Goal: Task Accomplishment & Management: Use online tool/utility

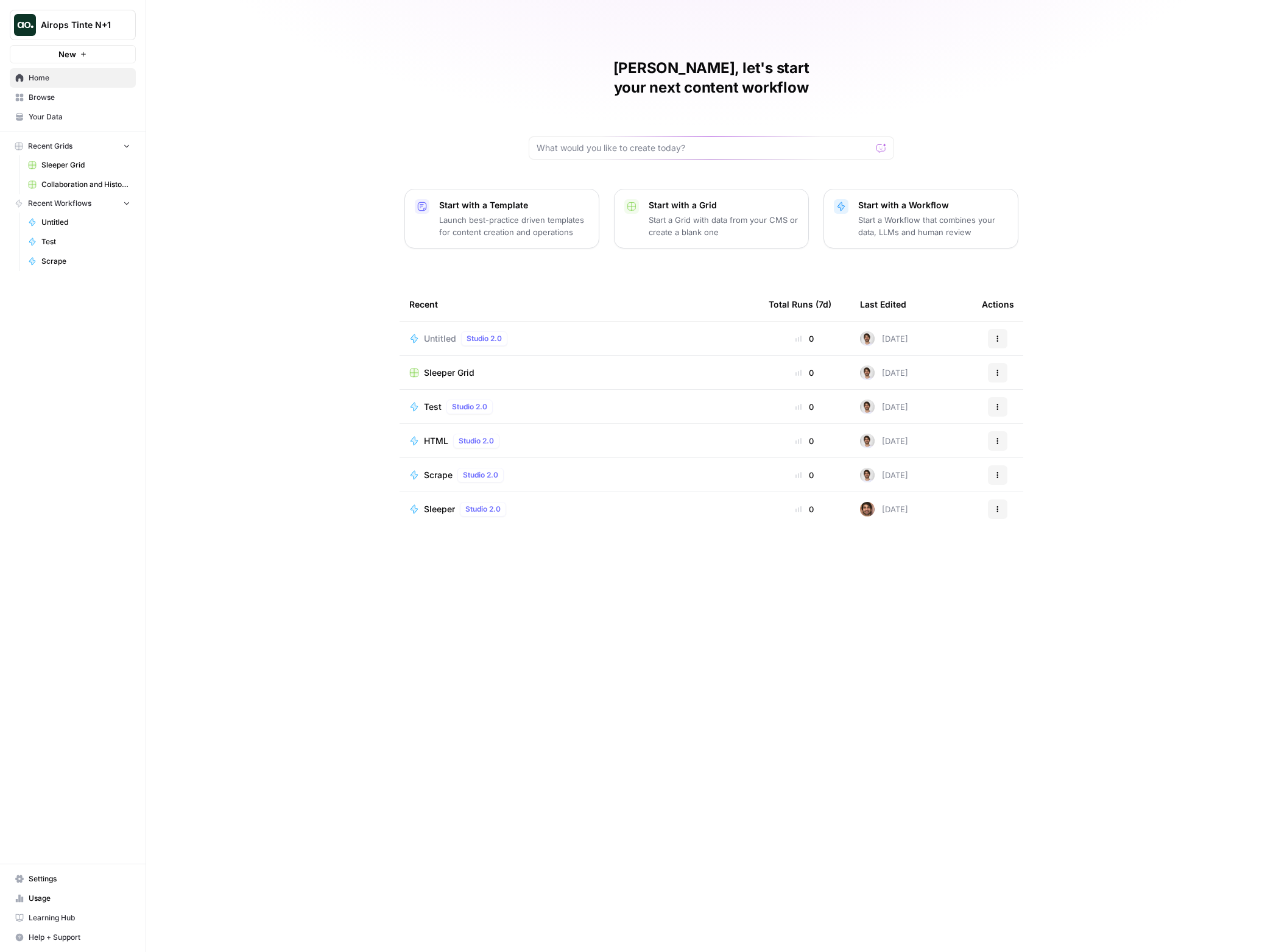
click at [438, 367] on span "Sleeper Grid" at bounding box center [449, 373] width 51 height 12
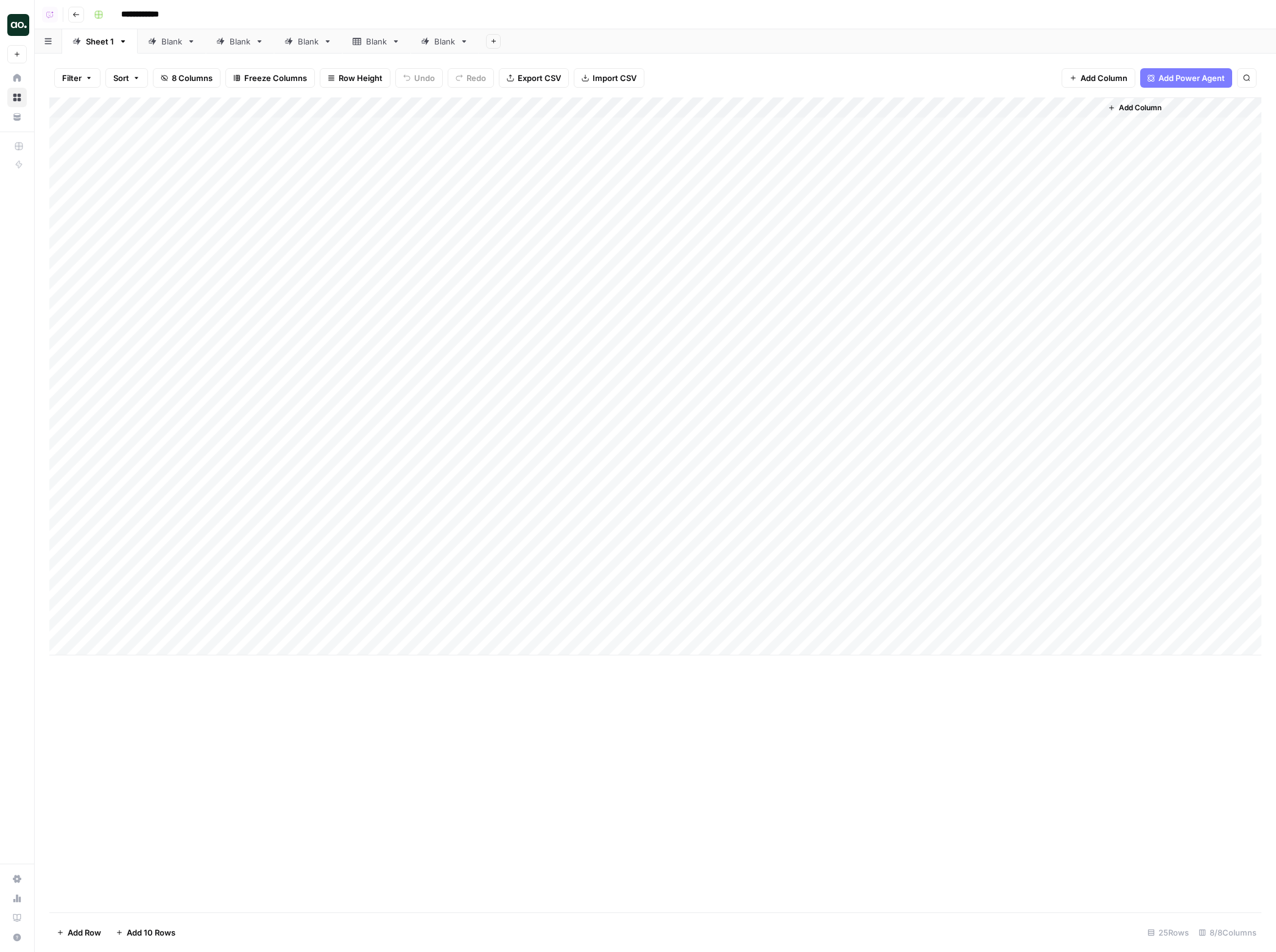
click at [1144, 112] on span "Add Column" at bounding box center [1140, 107] width 43 height 11
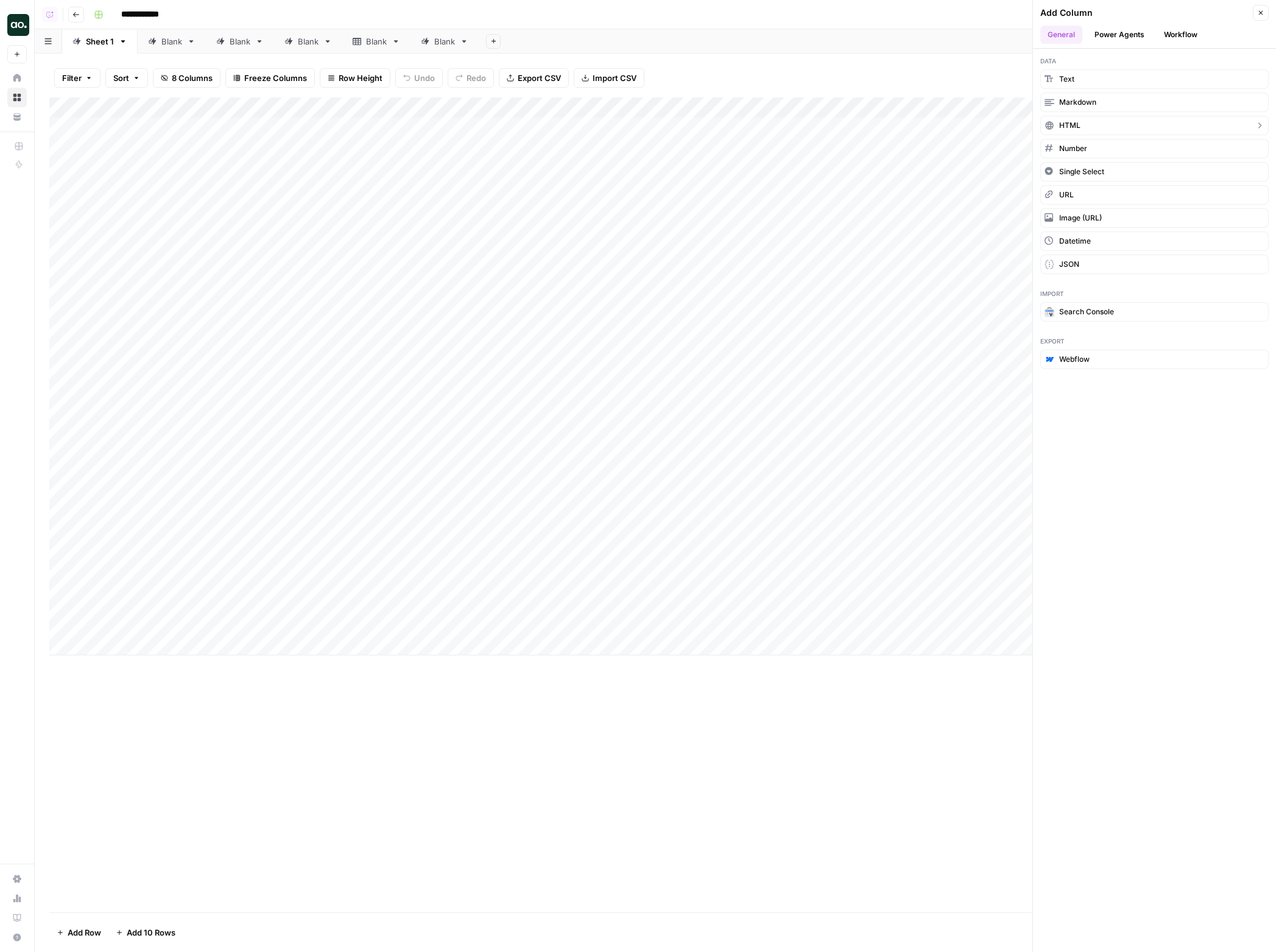
click at [1085, 122] on button "HTML" at bounding box center [1154, 126] width 228 height 19
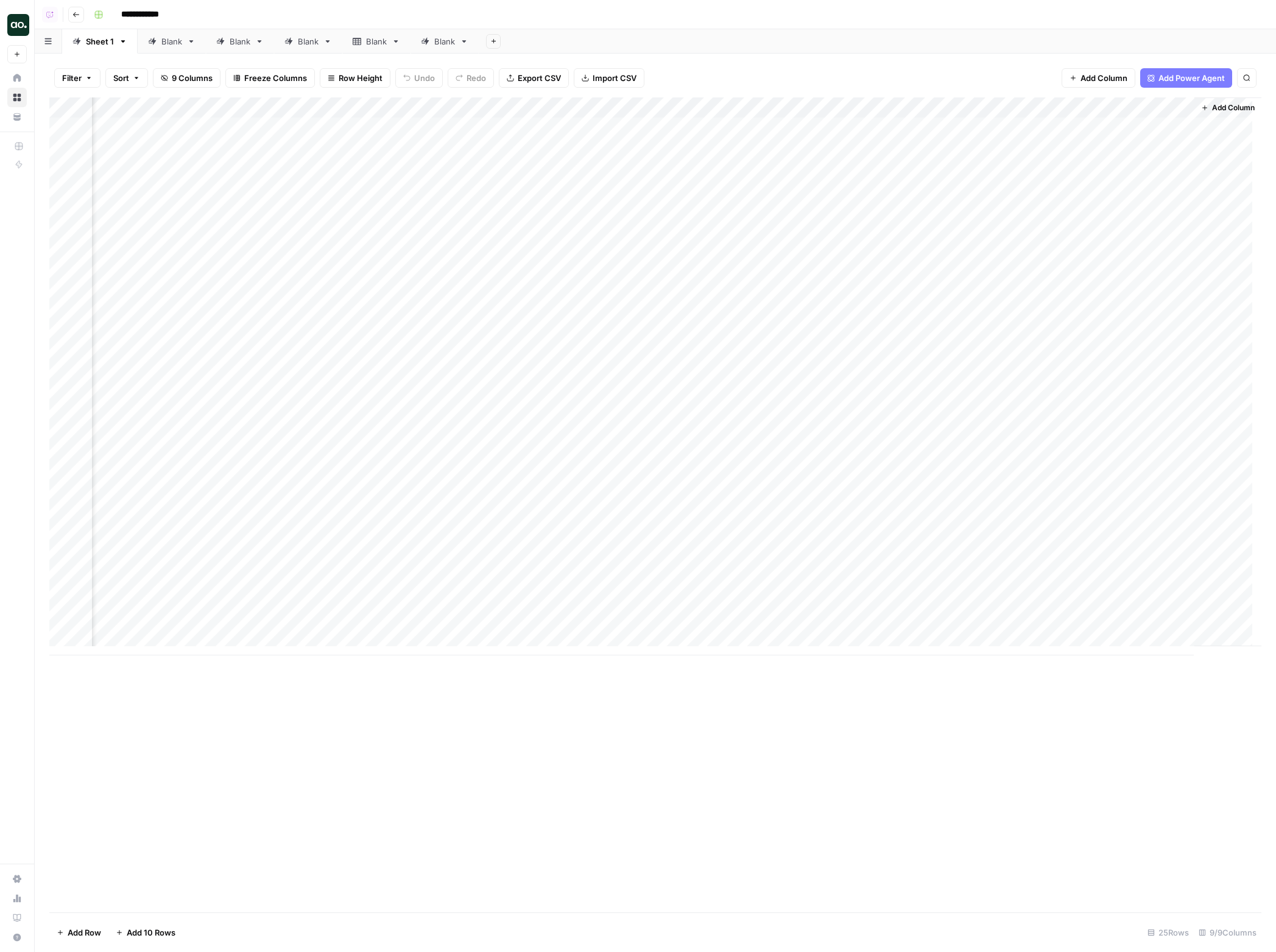
scroll to position [0, 92]
click at [1174, 127] on div "Add Column" at bounding box center [655, 377] width 1212 height 558
click at [1239, 16] on icon "button" at bounding box center [1241, 15] width 7 height 7
click at [1208, 125] on span "Code" at bounding box center [1205, 129] width 58 height 12
click at [910, 63] on textarea at bounding box center [957, 71] width 618 height 44
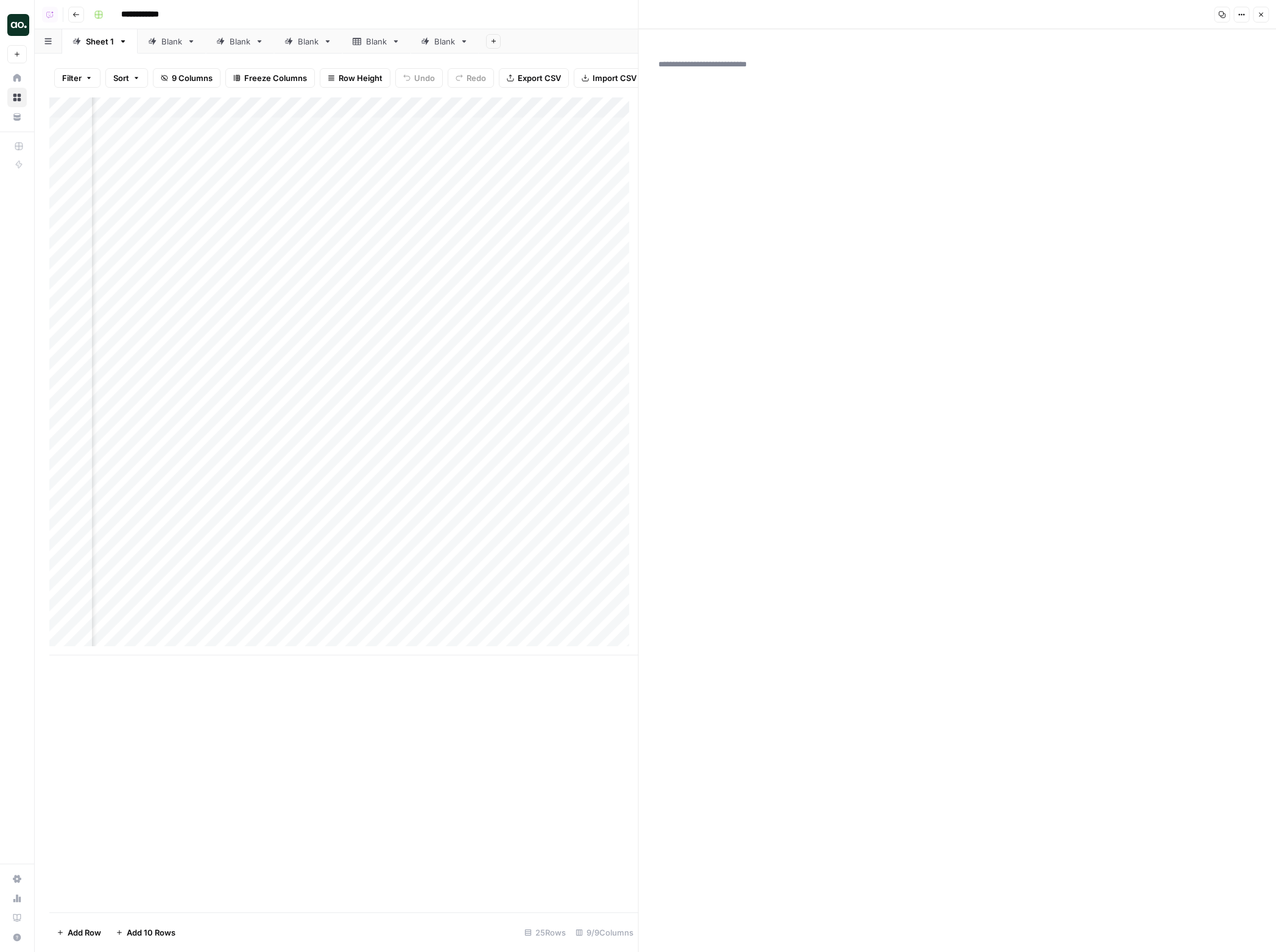
paste textarea "**********"
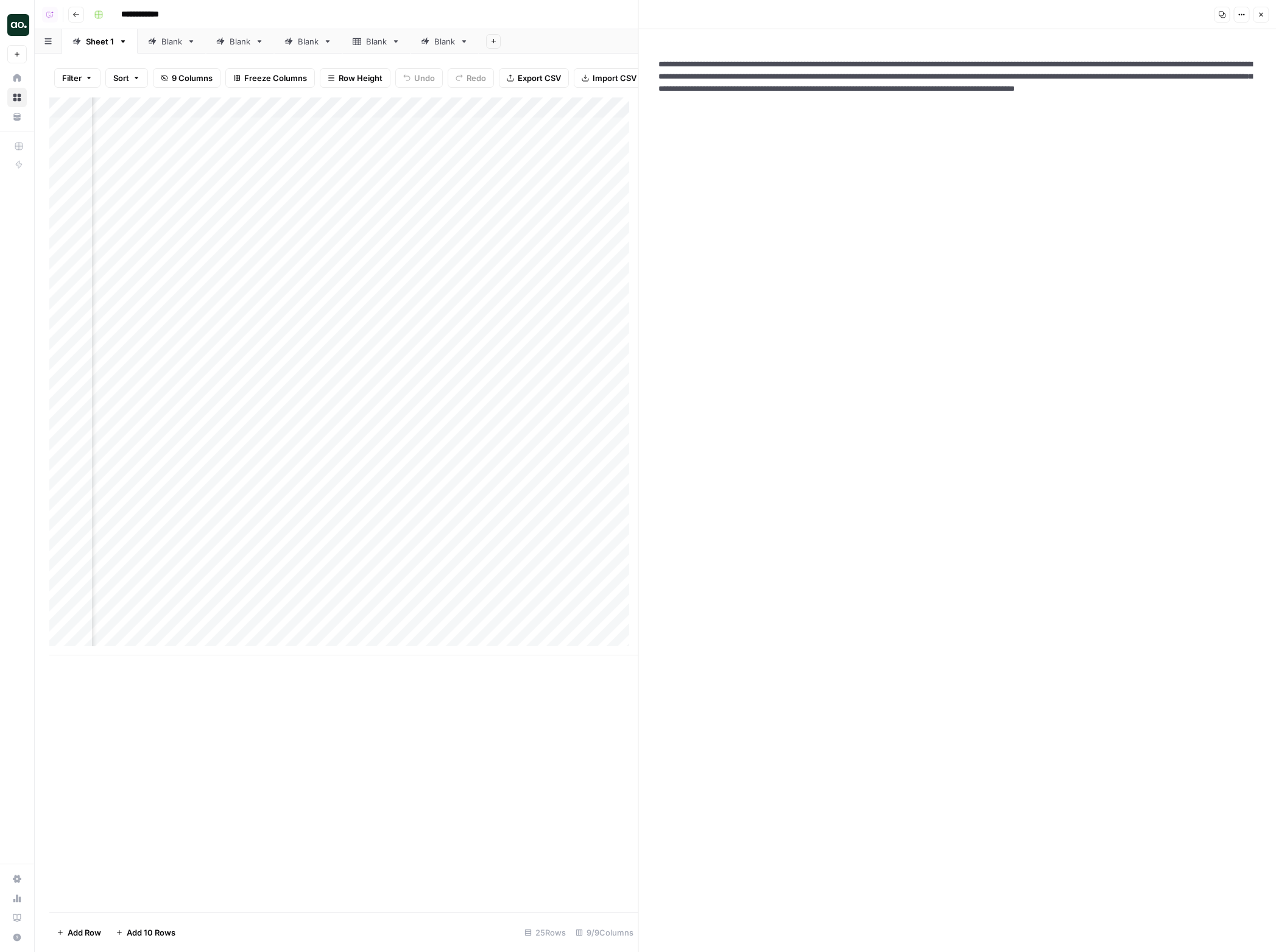
type textarea "**********"
click at [1240, 17] on icon "button" at bounding box center [1241, 15] width 7 height 7
click at [1205, 81] on span "HTML" at bounding box center [1205, 85] width 58 height 12
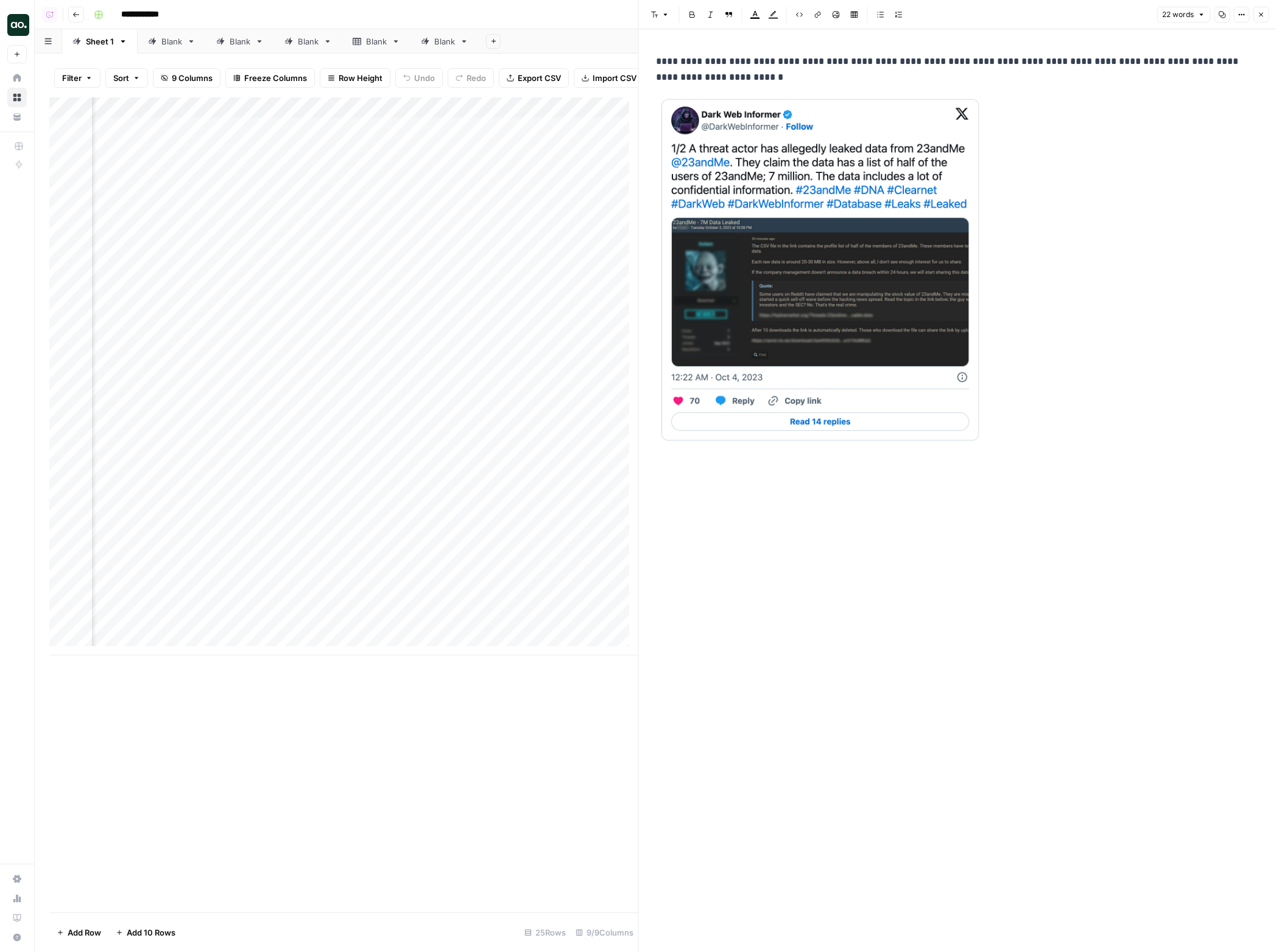
click at [1085, 242] on link at bounding box center [958, 269] width 603 height 350
click at [892, 488] on div "**********" at bounding box center [957, 480] width 618 height 864
click at [1018, 416] on link at bounding box center [958, 269] width 603 height 350
click at [1242, 17] on icon "button" at bounding box center [1241, 15] width 7 height 7
click at [854, 496] on div "**********" at bounding box center [957, 275] width 618 height 452
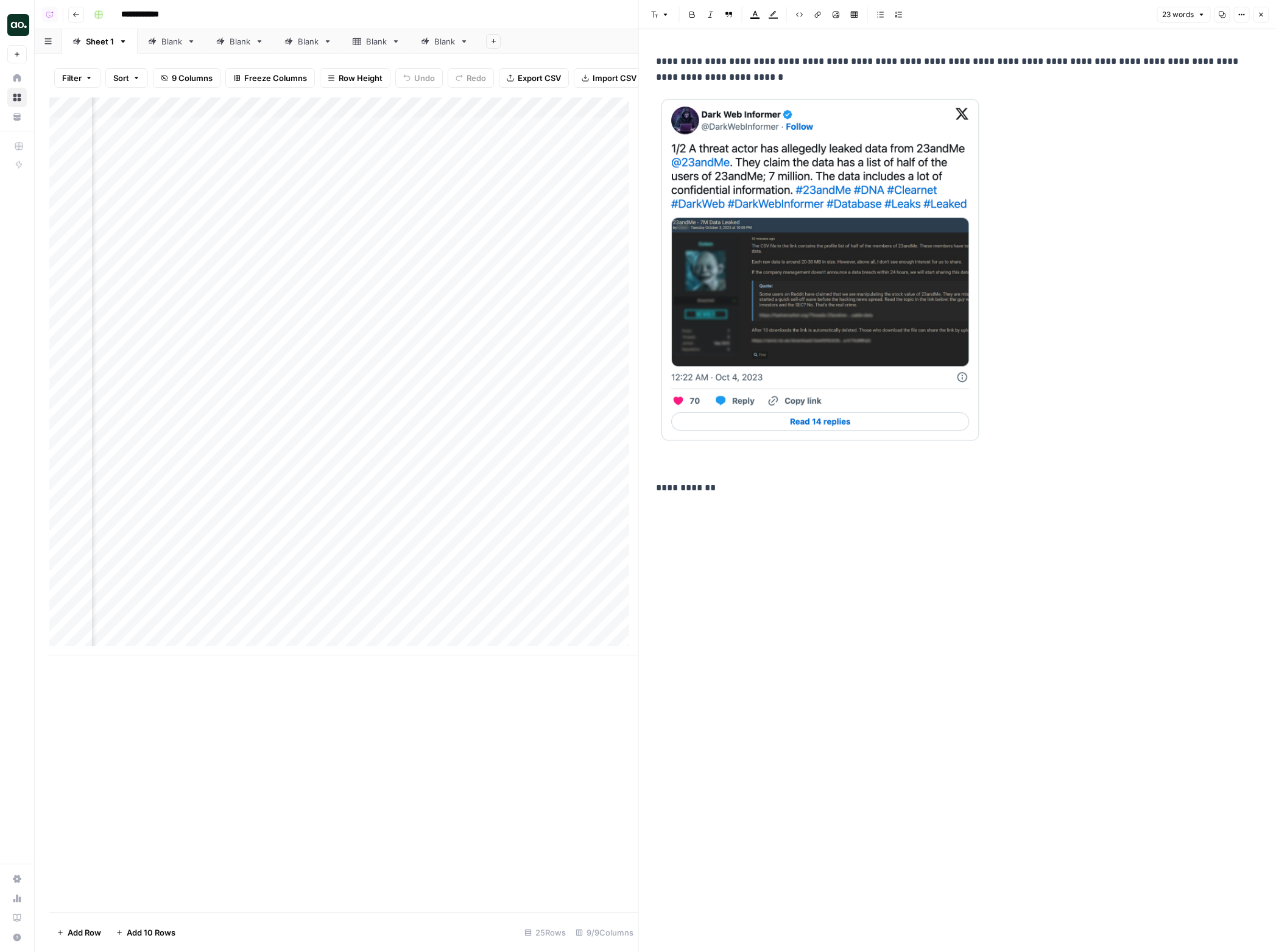
click at [1245, 16] on button "Options" at bounding box center [1241, 15] width 16 height 16
click at [1210, 126] on span "Code" at bounding box center [1205, 129] width 58 height 12
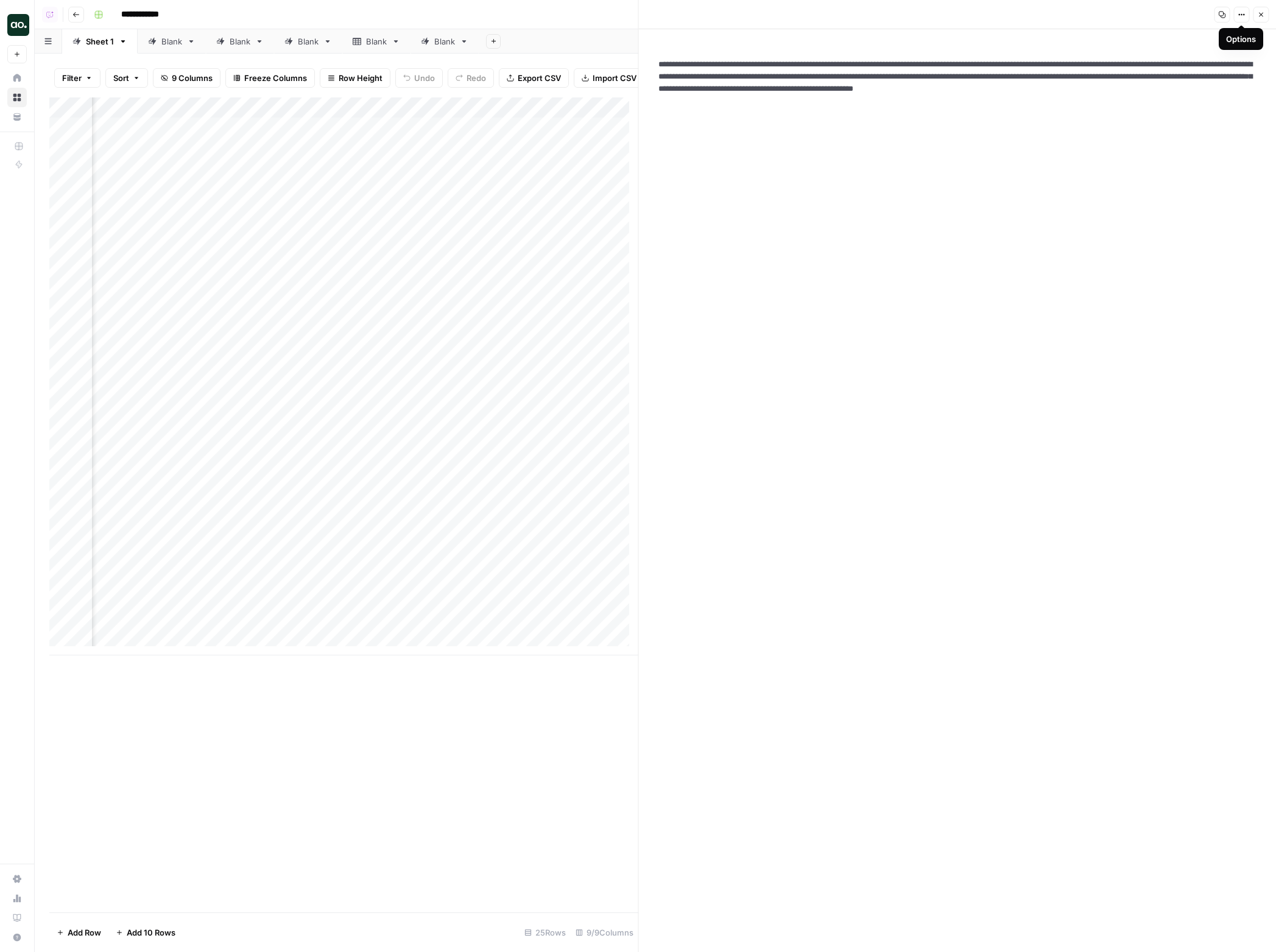
click at [1233, 12] on button "Options" at bounding box center [1241, 15] width 16 height 16
click at [1202, 80] on span "HTML" at bounding box center [1205, 85] width 58 height 12
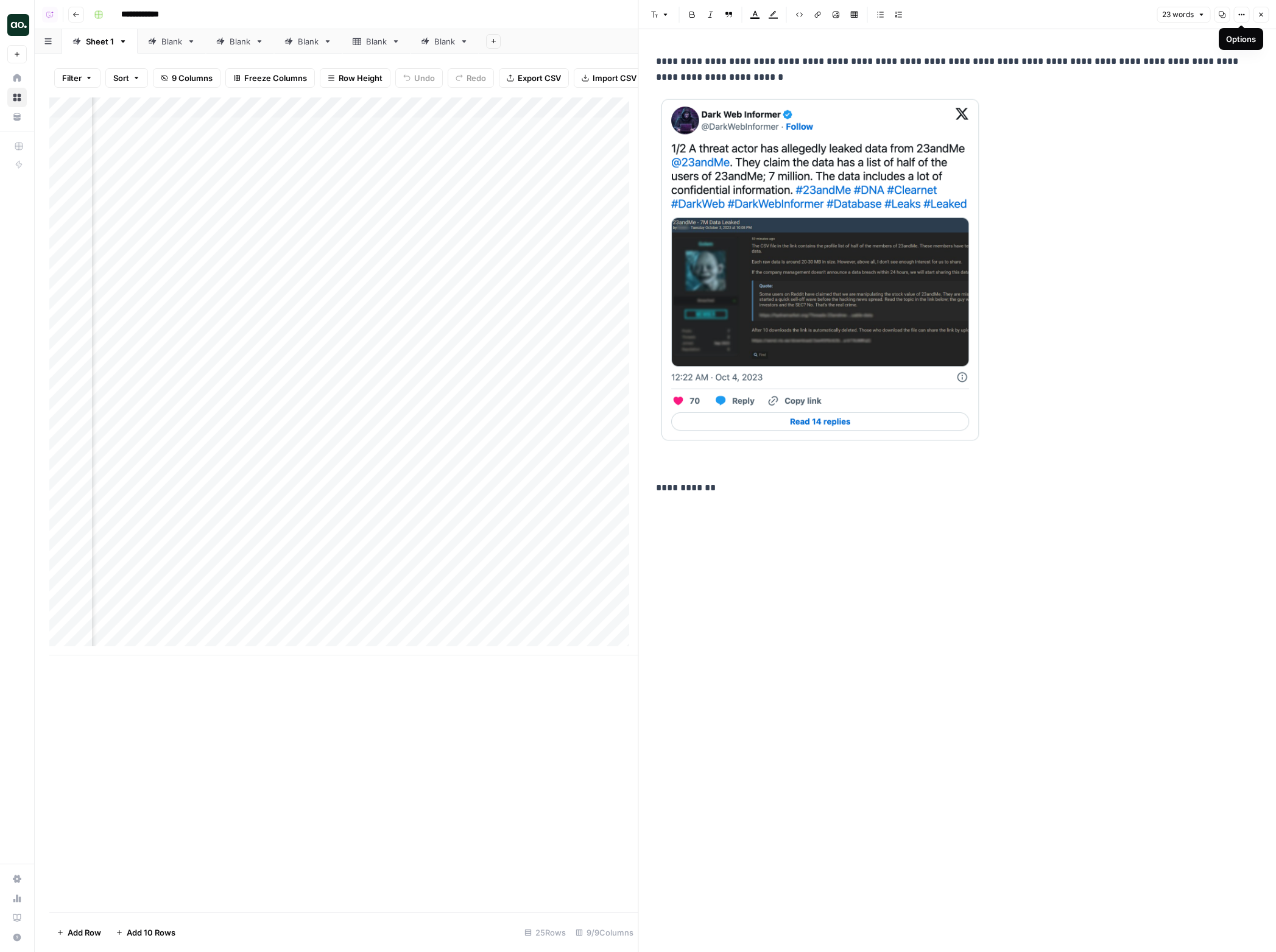
click at [1263, 17] on icon "button" at bounding box center [1260, 15] width 7 height 7
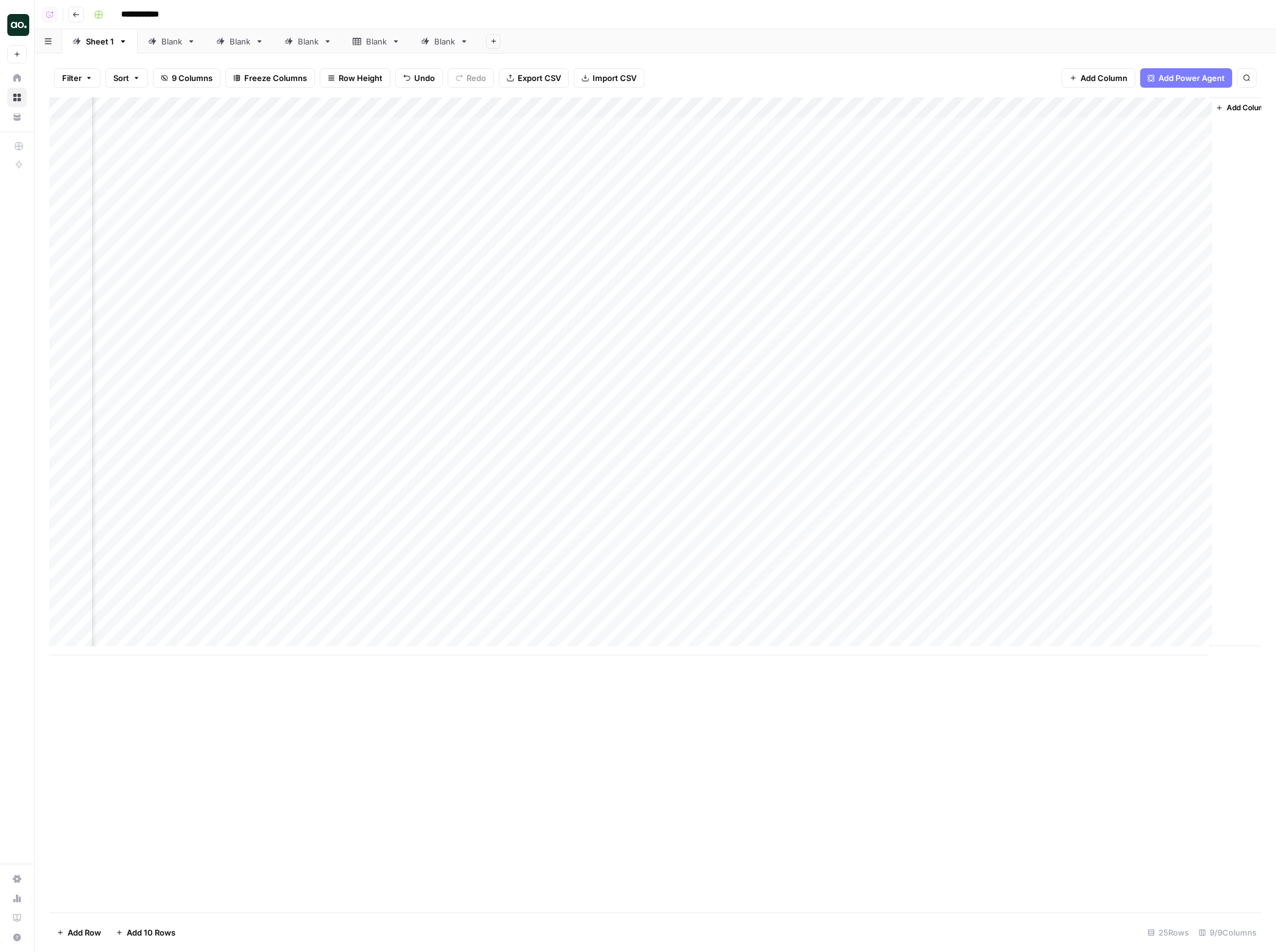
scroll to position [0, 78]
click at [1188, 125] on div "Add Column" at bounding box center [655, 377] width 1212 height 558
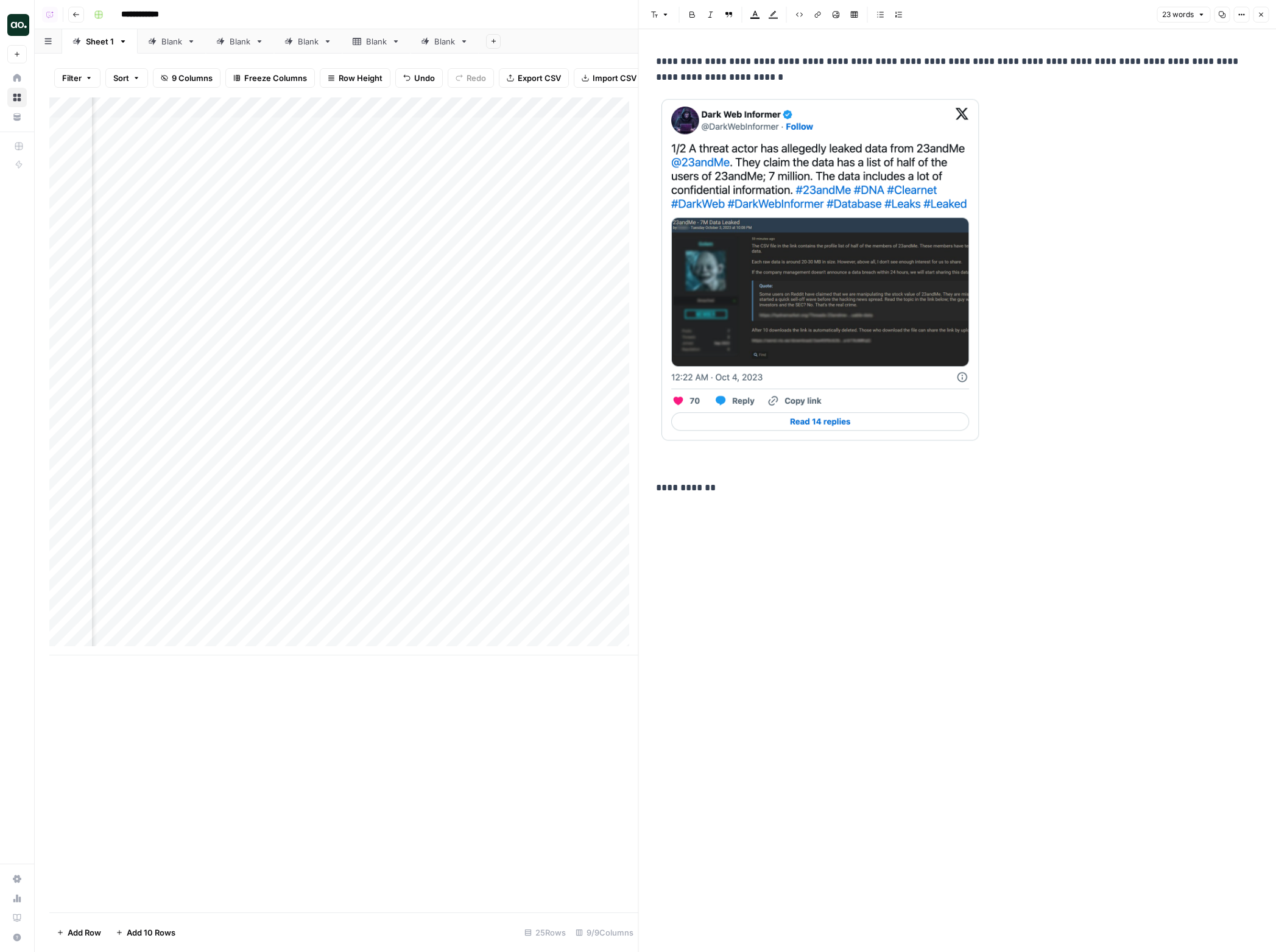
click at [1262, 17] on button "Close" at bounding box center [1260, 15] width 16 height 16
